Goal: Task Accomplishment & Management: Manage account settings

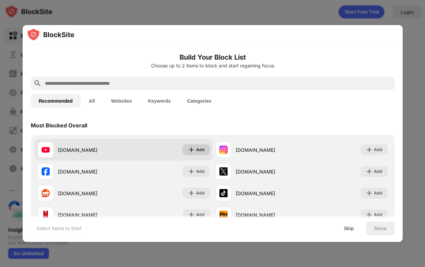
click at [194, 148] on img at bounding box center [191, 149] width 7 height 7
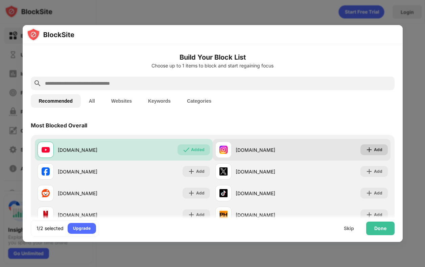
click at [380, 149] on div "Add" at bounding box center [378, 149] width 8 height 7
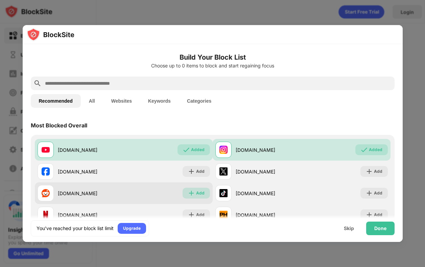
click at [203, 193] on div "Add" at bounding box center [200, 192] width 8 height 7
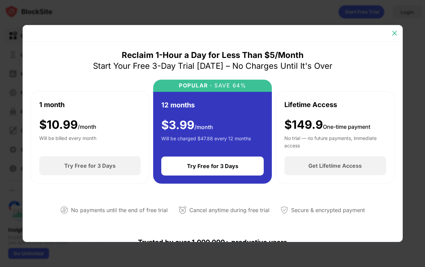
click at [396, 34] on img at bounding box center [394, 33] width 7 height 7
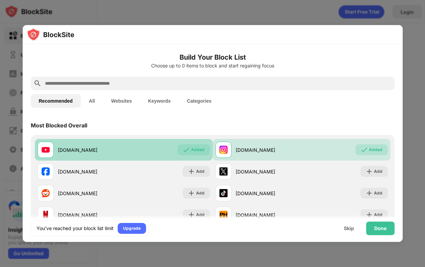
click at [188, 148] on img at bounding box center [186, 149] width 7 height 7
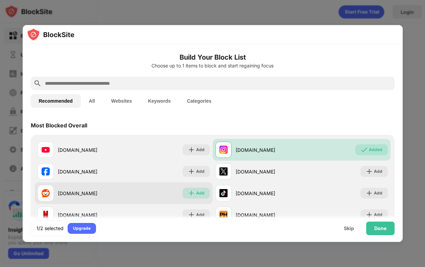
click at [201, 192] on div "Add" at bounding box center [200, 192] width 8 height 7
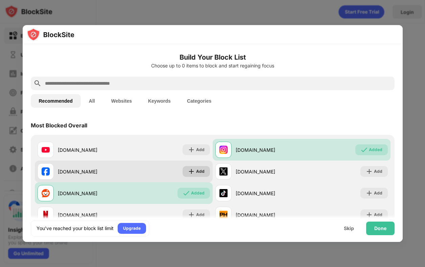
click at [199, 173] on div "Add" at bounding box center [200, 171] width 8 height 7
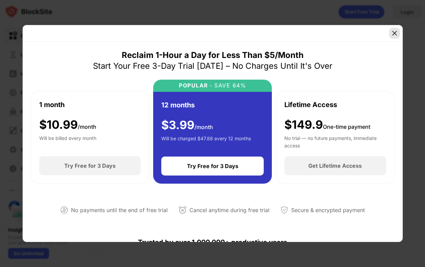
click at [391, 32] on img at bounding box center [394, 33] width 7 height 7
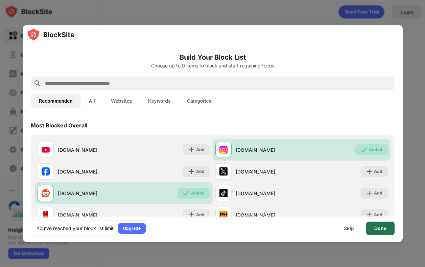
click at [383, 229] on div "Done" at bounding box center [380, 227] width 12 height 5
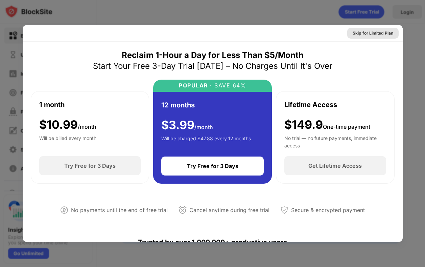
click at [380, 31] on div "Skip for Limited Plan" at bounding box center [373, 33] width 41 height 7
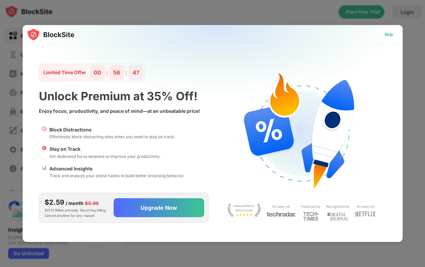
click at [385, 37] on div "Skip" at bounding box center [389, 34] width 9 height 7
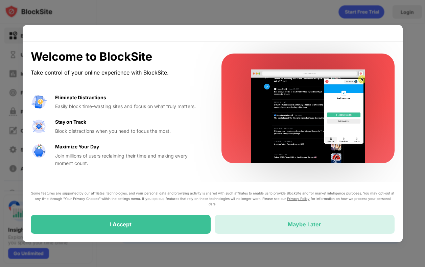
click at [280, 229] on div "Maybe Later" at bounding box center [305, 223] width 180 height 19
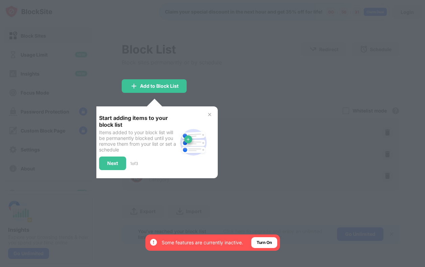
click at [208, 114] on img at bounding box center [209, 114] width 5 height 5
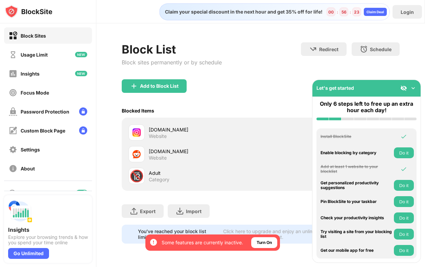
click at [407, 154] on button "Do it" at bounding box center [404, 152] width 20 height 11
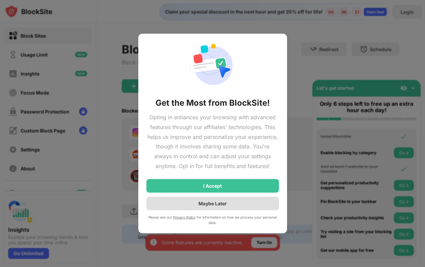
click at [235, 202] on div "Maybe Later" at bounding box center [212, 203] width 133 height 14
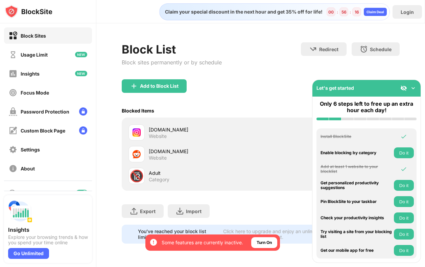
click at [414, 87] on img at bounding box center [413, 88] width 7 height 7
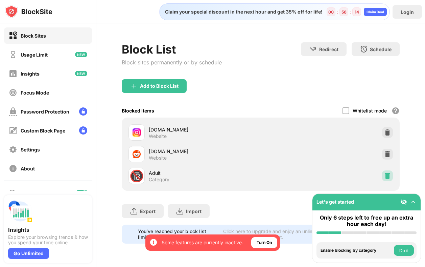
click at [389, 172] on img at bounding box center [387, 175] width 7 height 7
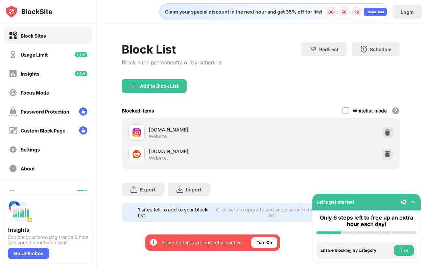
click at [234, 173] on div "Export Export Files (for websites items only) Import Import Files (for websites…" at bounding box center [261, 186] width 278 height 34
click at [334, 78] on div "Block List Block sites permanently or by schedule Redirect Choose a site to be …" at bounding box center [261, 60] width 278 height 37
click at [400, 247] on button "Do it" at bounding box center [404, 250] width 20 height 11
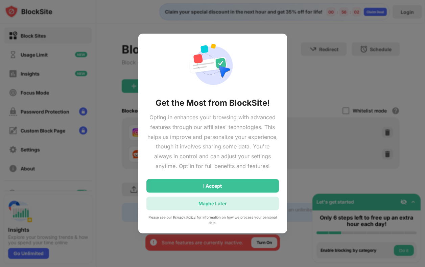
click at [246, 204] on div "Maybe Later" at bounding box center [212, 203] width 133 height 14
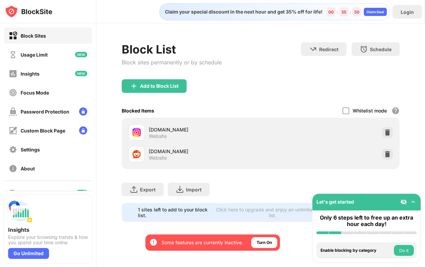
click at [415, 204] on img at bounding box center [413, 201] width 7 height 7
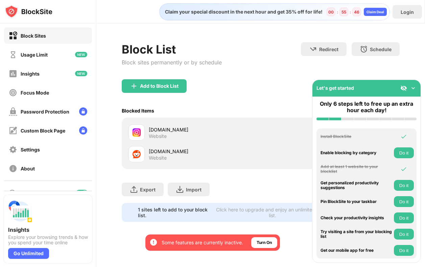
click at [414, 86] on img at bounding box center [413, 88] width 7 height 7
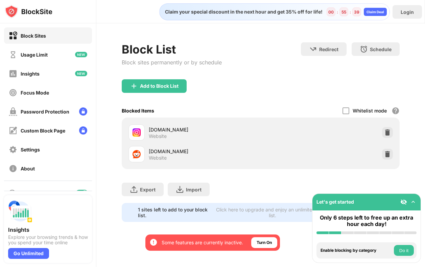
click at [375, 202] on div "Let's get started" at bounding box center [367, 201] width 108 height 17
click at [413, 202] on img at bounding box center [413, 201] width 7 height 7
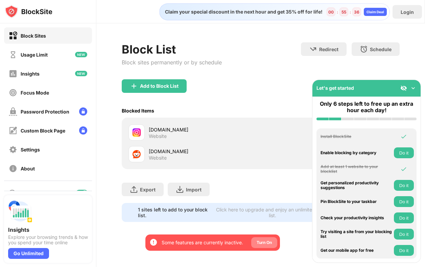
click at [274, 243] on div "Turn On" at bounding box center [264, 242] width 26 height 11
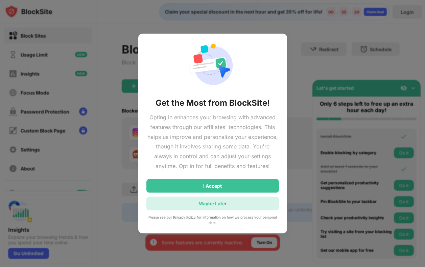
click at [239, 204] on div "Maybe Later" at bounding box center [212, 203] width 133 height 14
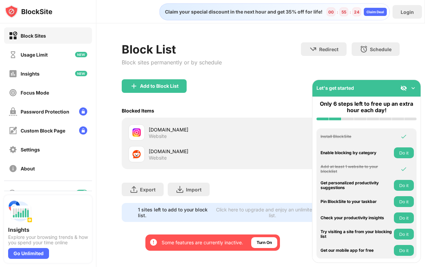
click at [402, 202] on button "Do it" at bounding box center [404, 201] width 20 height 11
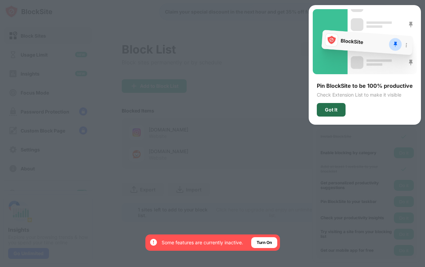
click at [335, 109] on div "Got It" at bounding box center [331, 109] width 13 height 5
